Goal: Task Accomplishment & Management: Manage account settings

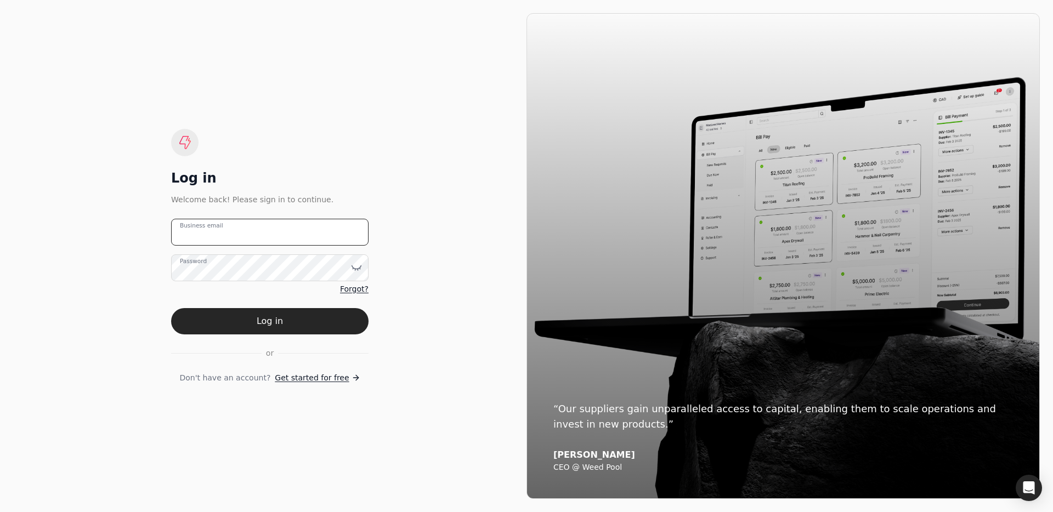
click at [201, 238] on email "Business email" at bounding box center [269, 232] width 197 height 27
type email "[EMAIL_ADDRESS][DOMAIN_NAME]"
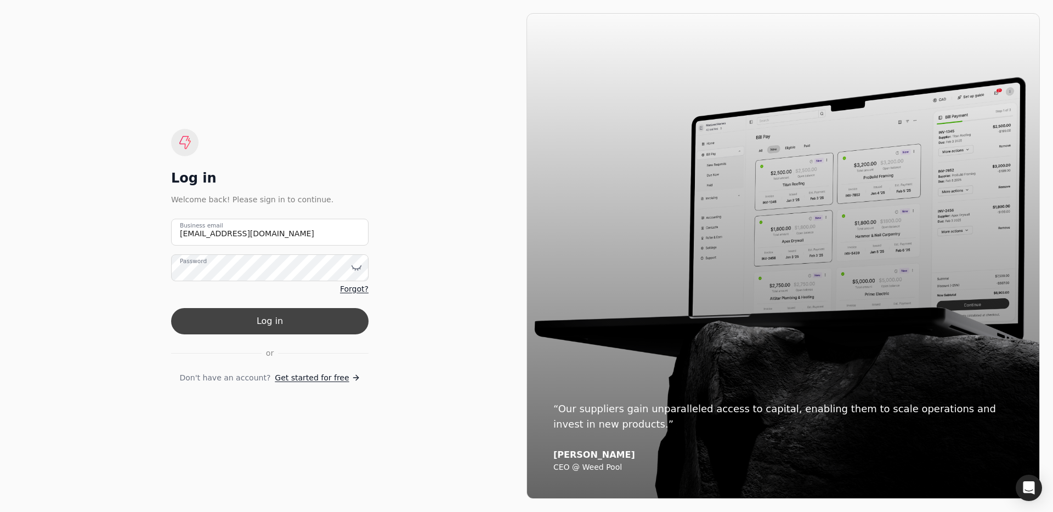
click at [273, 324] on button "Log in" at bounding box center [269, 321] width 197 height 26
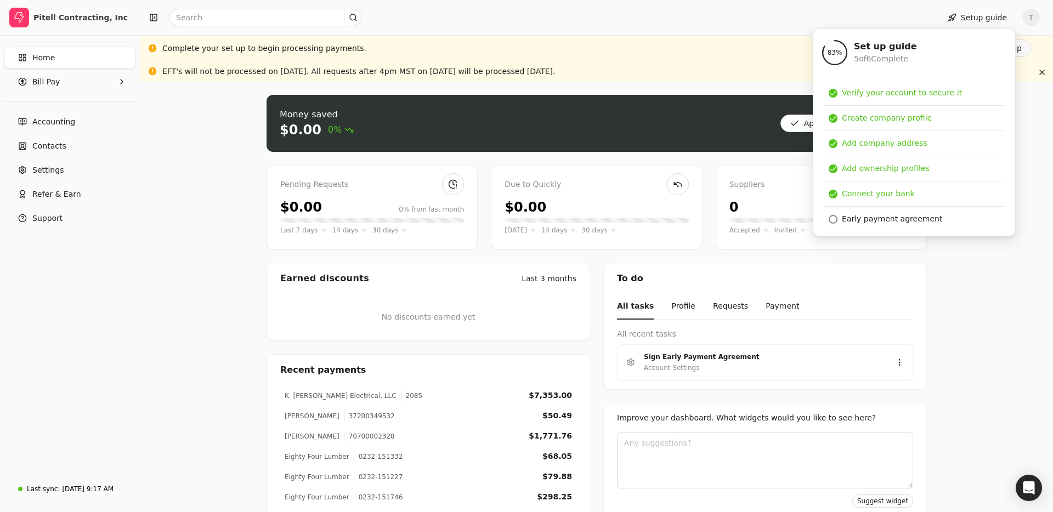
click at [187, 235] on div "Money saved $0.00 0% Approve bills Pay Pending Requests $0.00 0% from last mont…" at bounding box center [596, 346] width 913 height 529
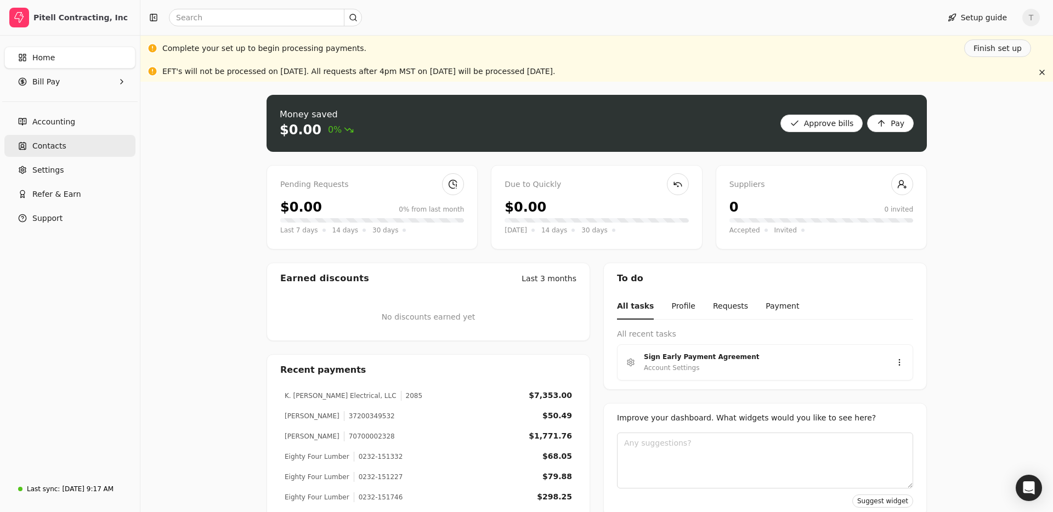
click at [78, 144] on link "Contacts" at bounding box center [69, 146] width 131 height 22
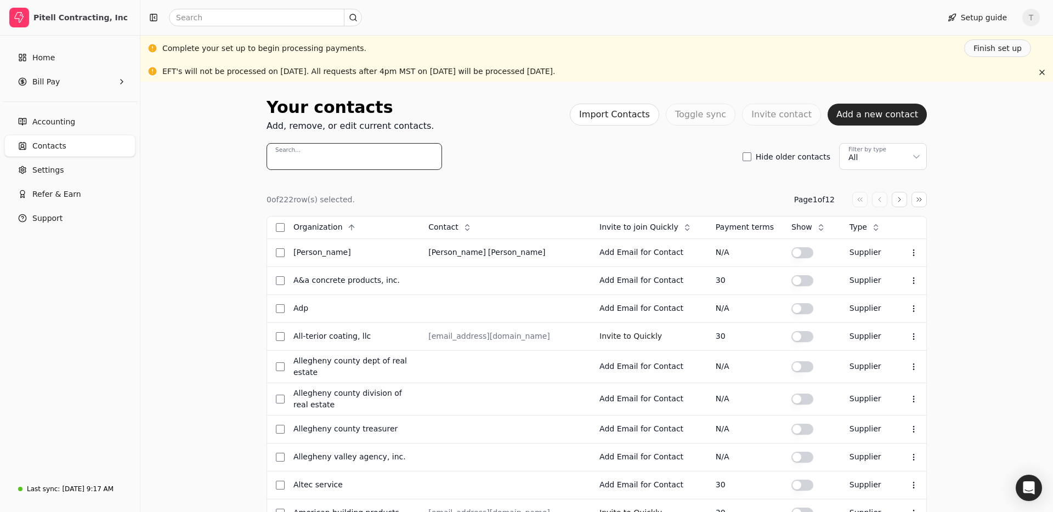
click at [346, 143] on input "Search..." at bounding box center [355, 156] width 176 height 27
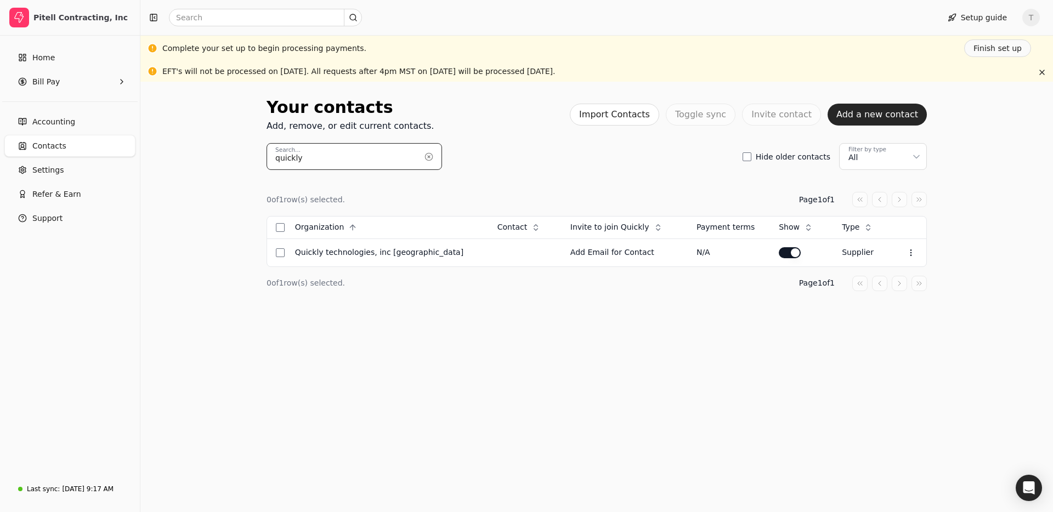
type input "quickly"
click at [908, 253] on icon at bounding box center [911, 252] width 9 height 9
click at [870, 281] on li "Edit contact" at bounding box center [853, 280] width 135 height 20
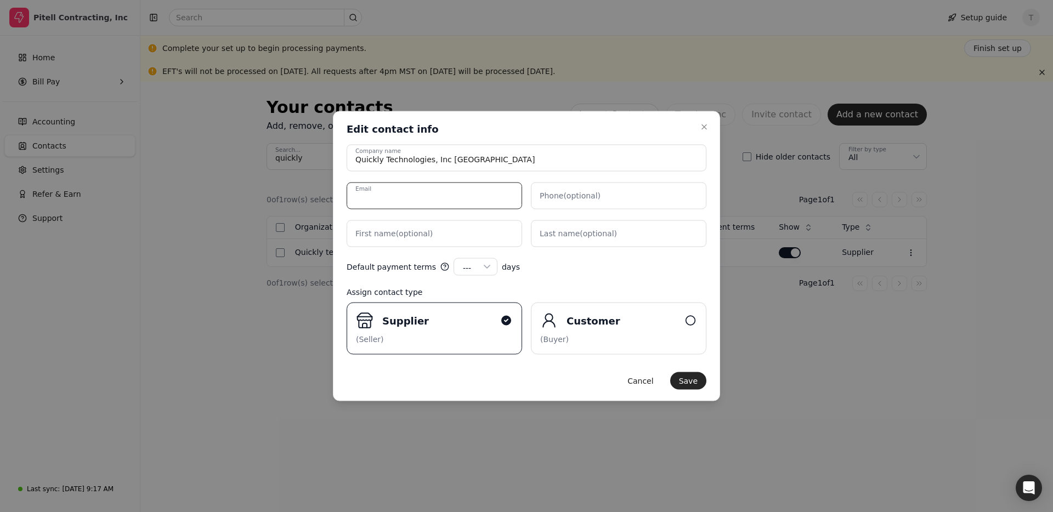
click at [434, 196] on input "Email" at bounding box center [435, 196] width 176 height 27
type input "[EMAIL_ADDRESS][DOMAIN_NAME]"
click at [698, 384] on button "Save" at bounding box center [688, 381] width 36 height 18
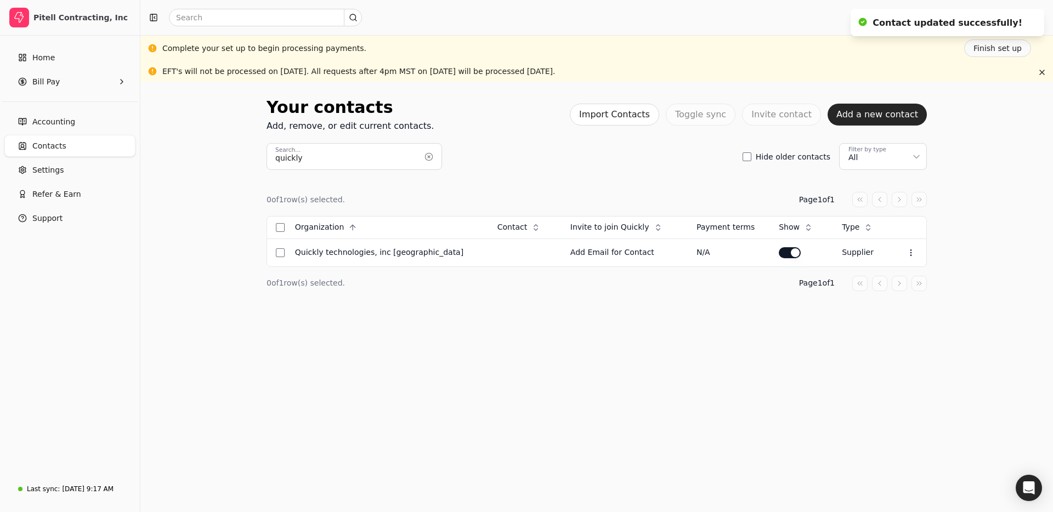
click at [618, 166] on div "quickly Search... Hide older contacts Filter by type All" at bounding box center [597, 156] width 660 height 27
click at [527, 162] on div "quickly Search... Hide older contacts Filter by type All" at bounding box center [597, 156] width 660 height 27
click at [606, 168] on div "quickly Search... Hide older contacts Filter by type All" at bounding box center [597, 156] width 660 height 27
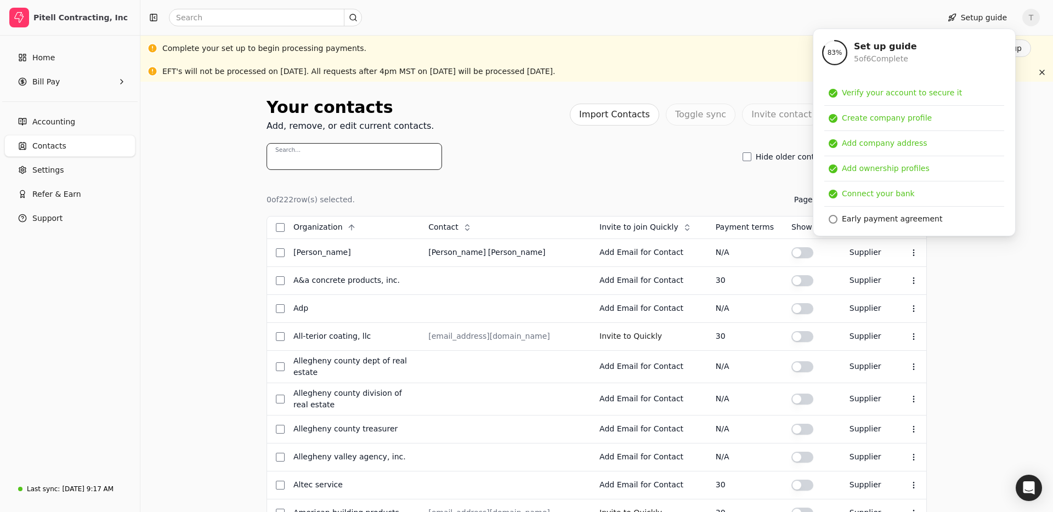
click at [353, 156] on input "Search..." at bounding box center [355, 156] width 176 height 27
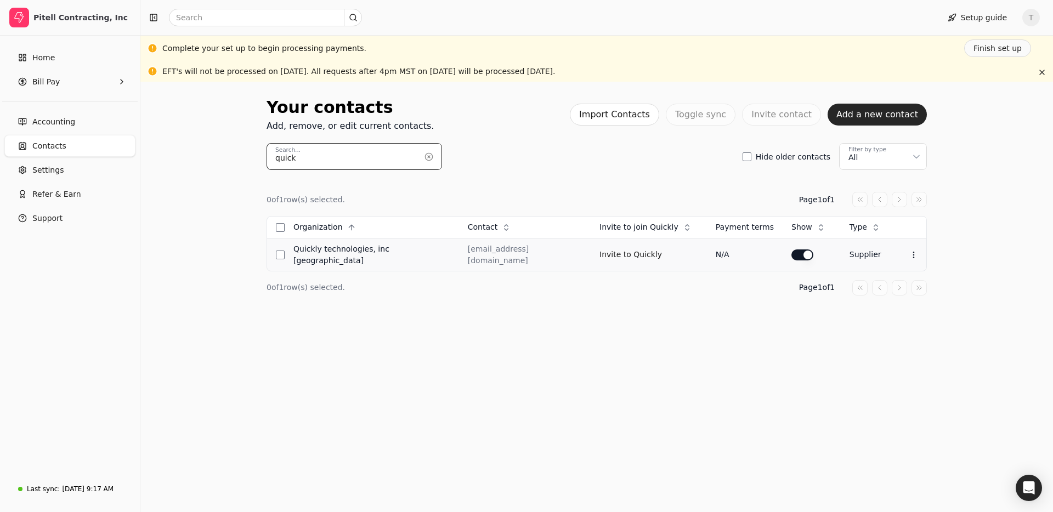
type input "quick"
click at [354, 254] on div "Quickly Technologies, Inc [GEOGRAPHIC_DATA]" at bounding box center [371, 255] width 157 height 23
click at [624, 251] on button "Invite to Quickly" at bounding box center [630, 255] width 63 height 18
click at [775, 42] on div "Complete your set up to begin processing payments. Finish set up" at bounding box center [596, 48] width 869 height 18
click at [1032, 18] on icon "Notifications (F8)" at bounding box center [1033, 19] width 9 height 9
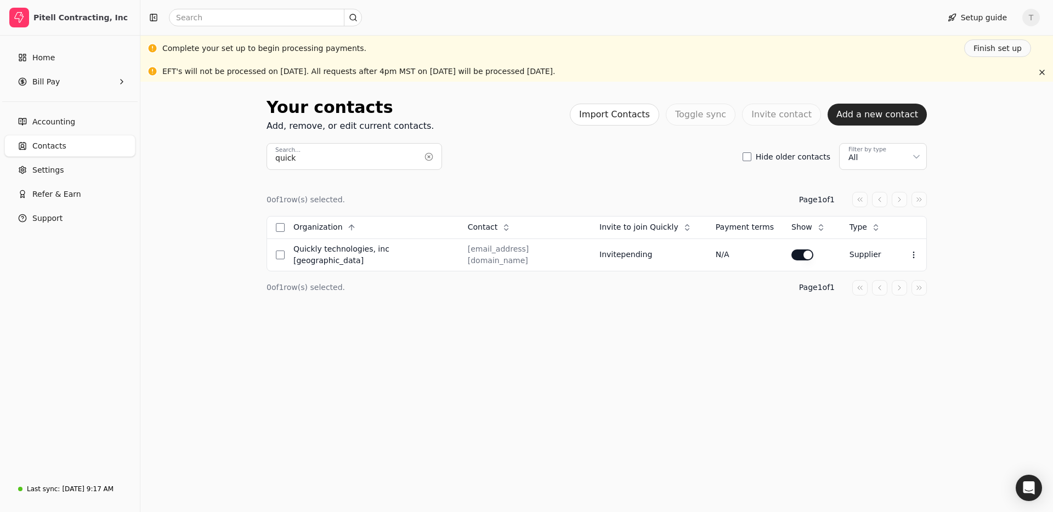
click at [1033, 16] on span "T" at bounding box center [1031, 18] width 18 height 18
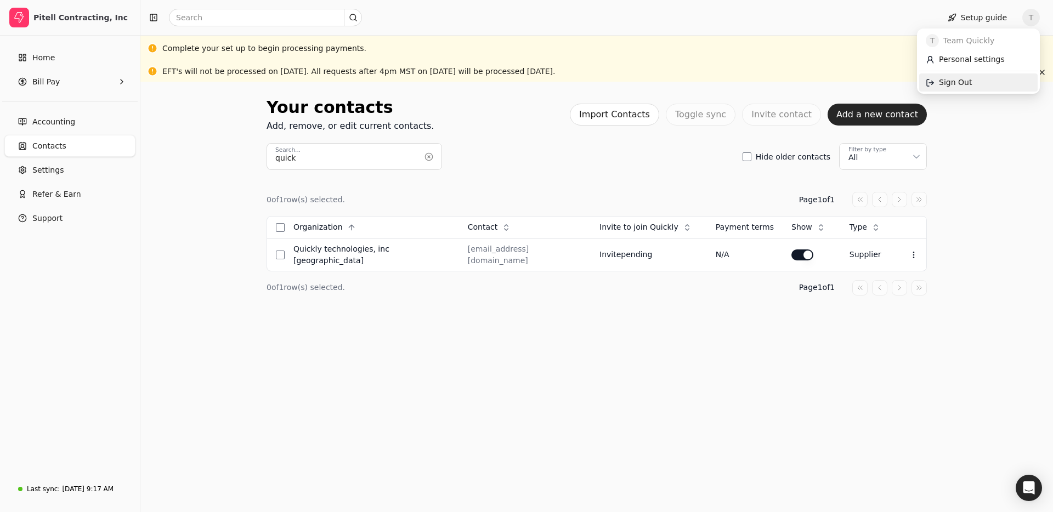
click at [981, 82] on link "Sign Out" at bounding box center [978, 82] width 118 height 18
